Goal: Transaction & Acquisition: Book appointment/travel/reservation

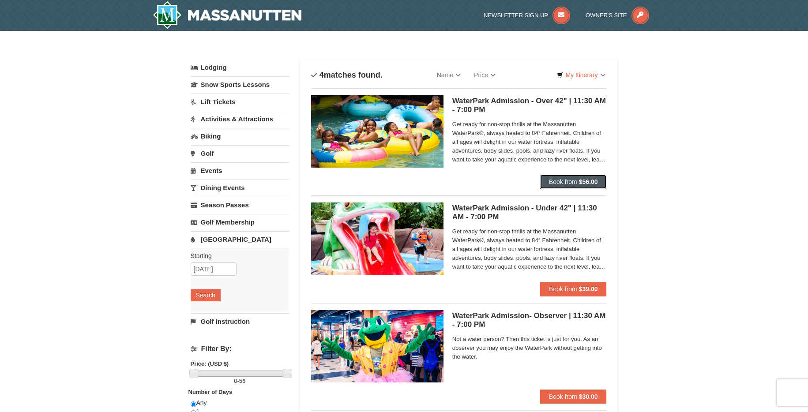
click at [561, 180] on span "Book from" at bounding box center [563, 181] width 28 height 7
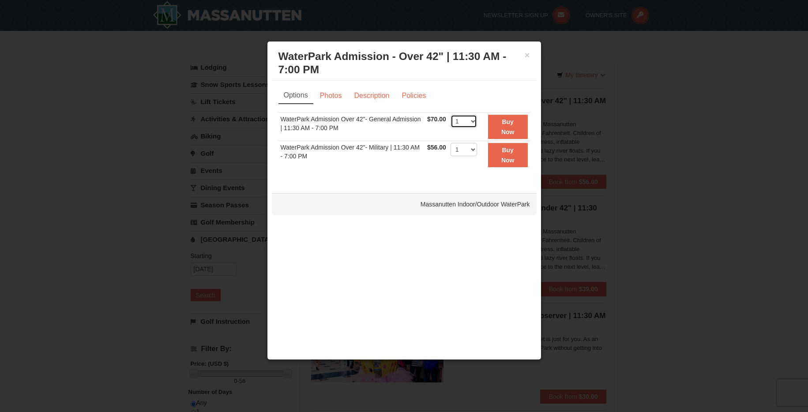
click at [463, 125] on select "1 2 3 4 5 6 7 8 9 10 11 12 13 14 15 16 17 18 19 20 21 22" at bounding box center [464, 121] width 26 height 13
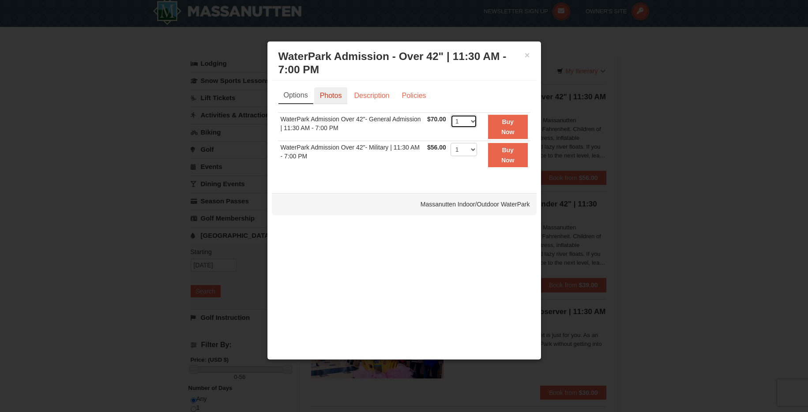
scroll to position [5, 0]
click at [334, 91] on link "Photos" at bounding box center [331, 95] width 34 height 17
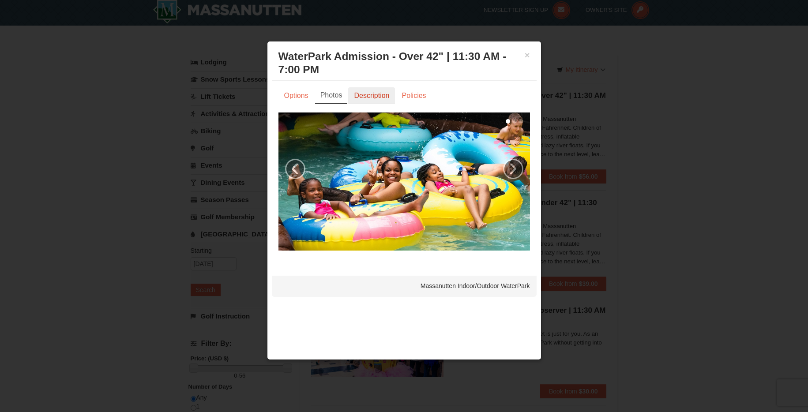
click at [377, 94] on link "Description" at bounding box center [371, 95] width 47 height 17
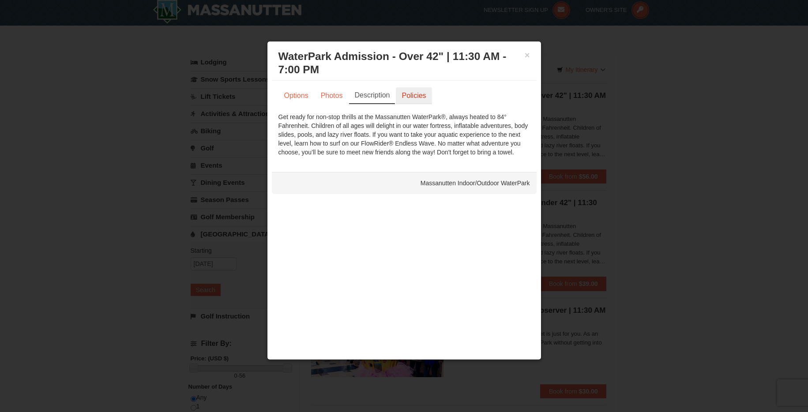
click at [404, 93] on link "Policies" at bounding box center [414, 95] width 36 height 17
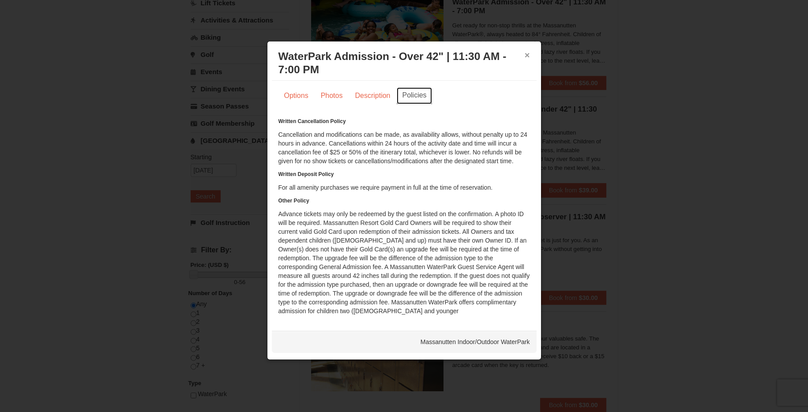
scroll to position [96, 0]
drag, startPoint x: 529, startPoint y: 53, endPoint x: 412, endPoint y: 101, distance: 126.1
click at [529, 53] on button "×" at bounding box center [527, 55] width 5 height 9
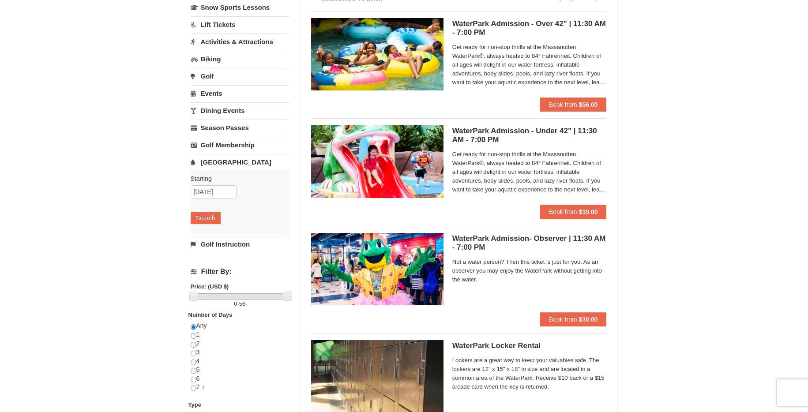
scroll to position [0, 0]
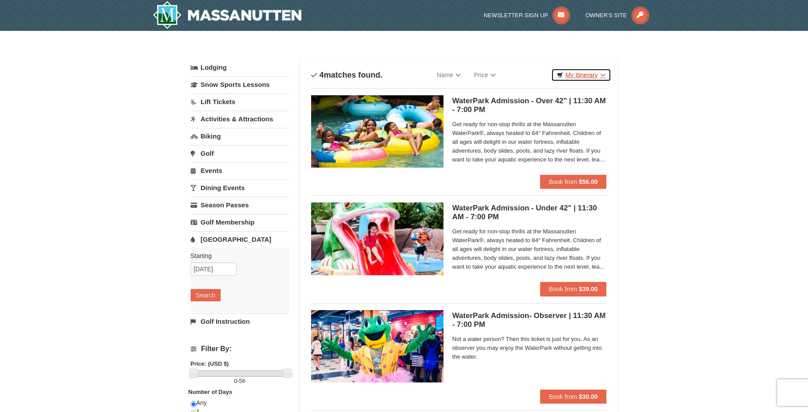
click at [576, 76] on link "My Itinerary" at bounding box center [581, 74] width 60 height 13
drag, startPoint x: 642, startPoint y: 83, endPoint x: 418, endPoint y: 87, distance: 223.8
click at [642, 83] on div "× Categories List Filter My Itinerary Questions? 1-540-289-9441 Lodging Arrival…" at bounding box center [404, 287] width 808 height 512
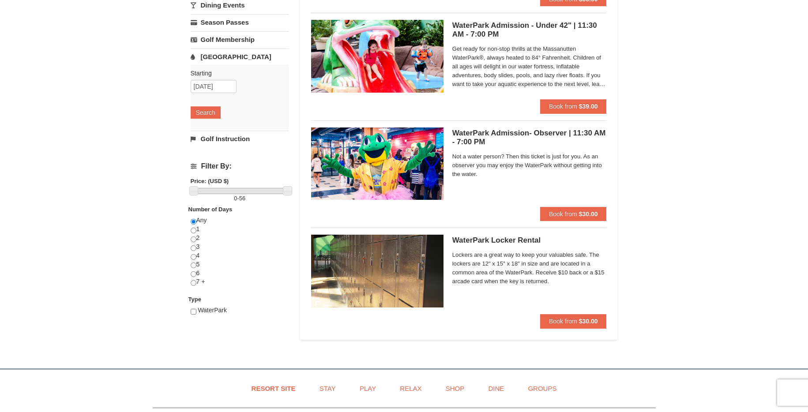
scroll to position [26, 0]
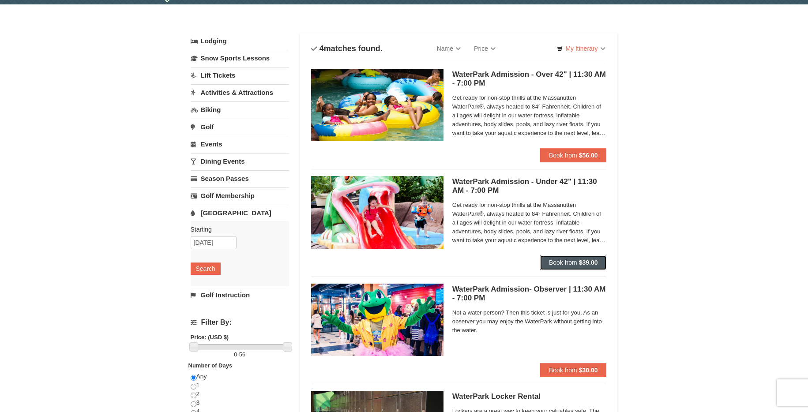
click at [577, 265] on span "Book from" at bounding box center [563, 262] width 28 height 7
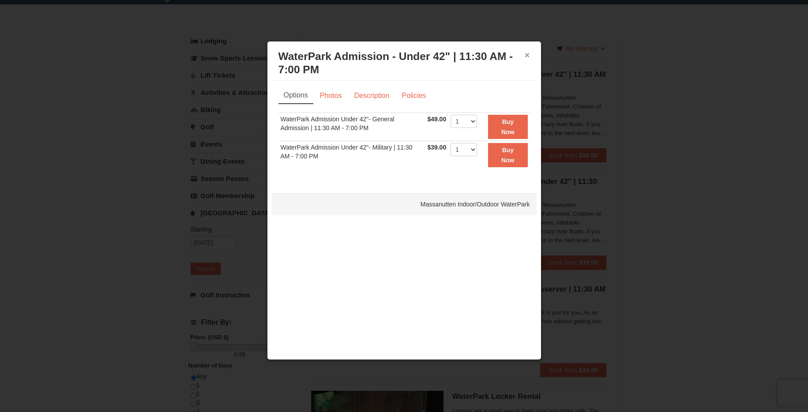
click at [527, 56] on button "×" at bounding box center [527, 55] width 5 height 9
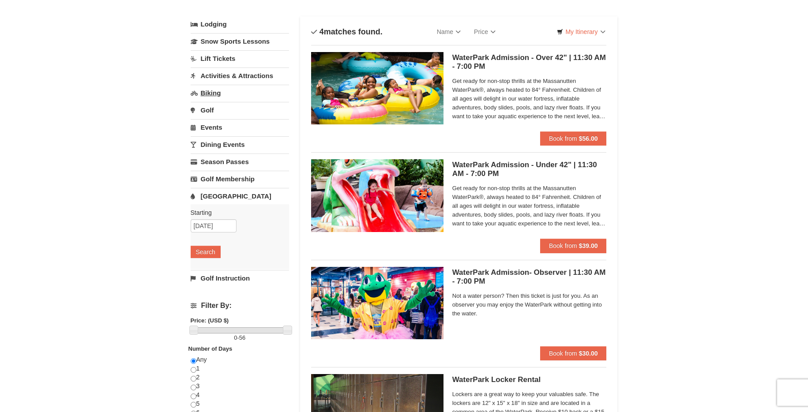
scroll to position [51, 0]
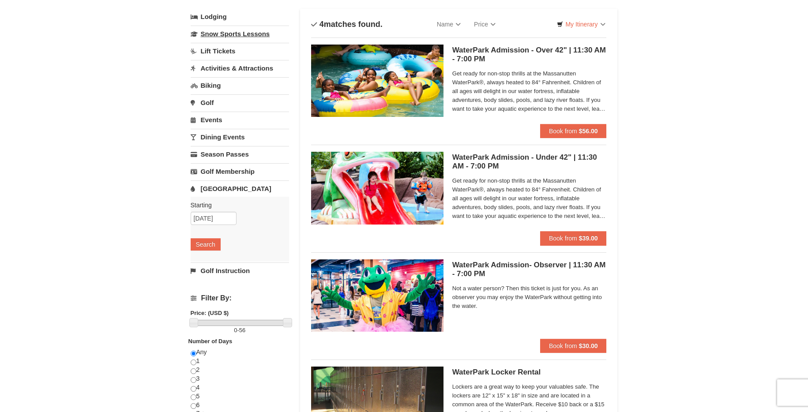
click at [235, 31] on link "Snow Sports Lessons" at bounding box center [240, 34] width 98 height 16
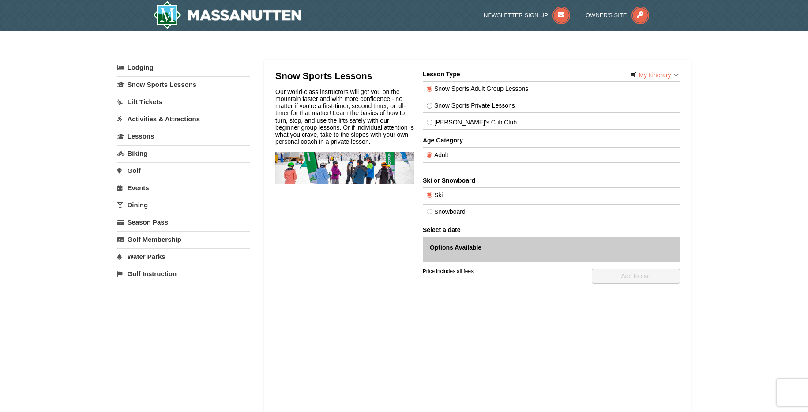
select select "9"
